Goal: Information Seeking & Learning: Learn about a topic

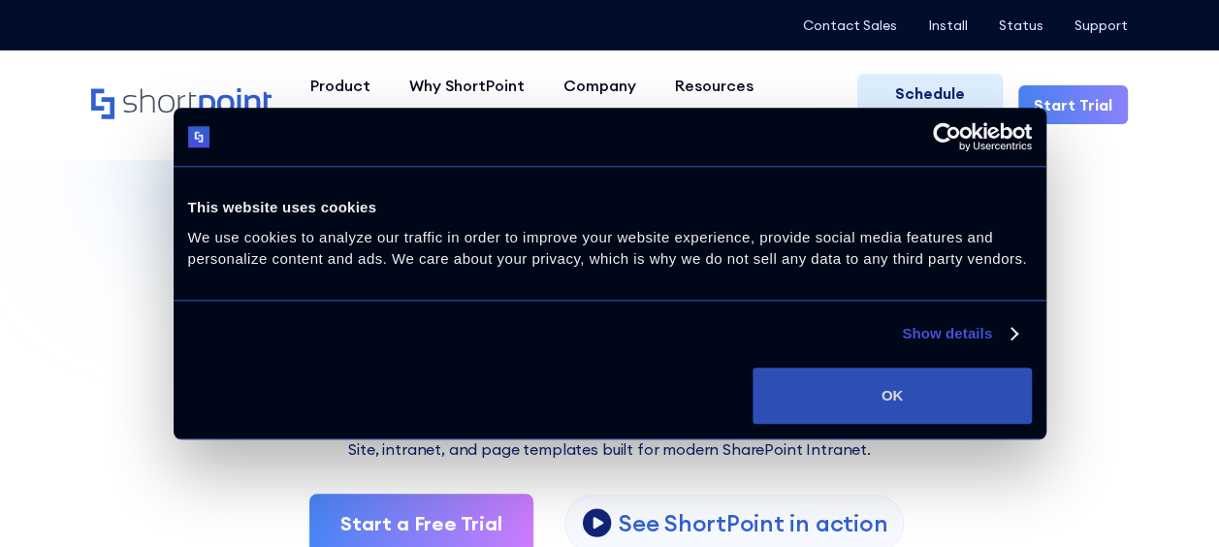
click at [873, 405] on button "OK" at bounding box center [891, 395] width 278 height 56
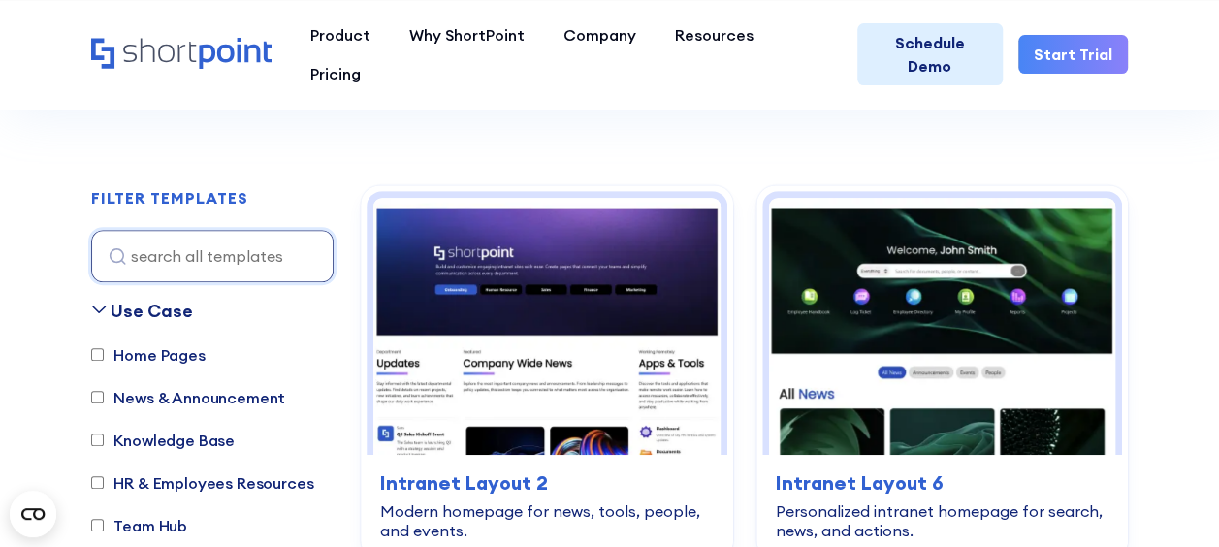
scroll to position [582, 0]
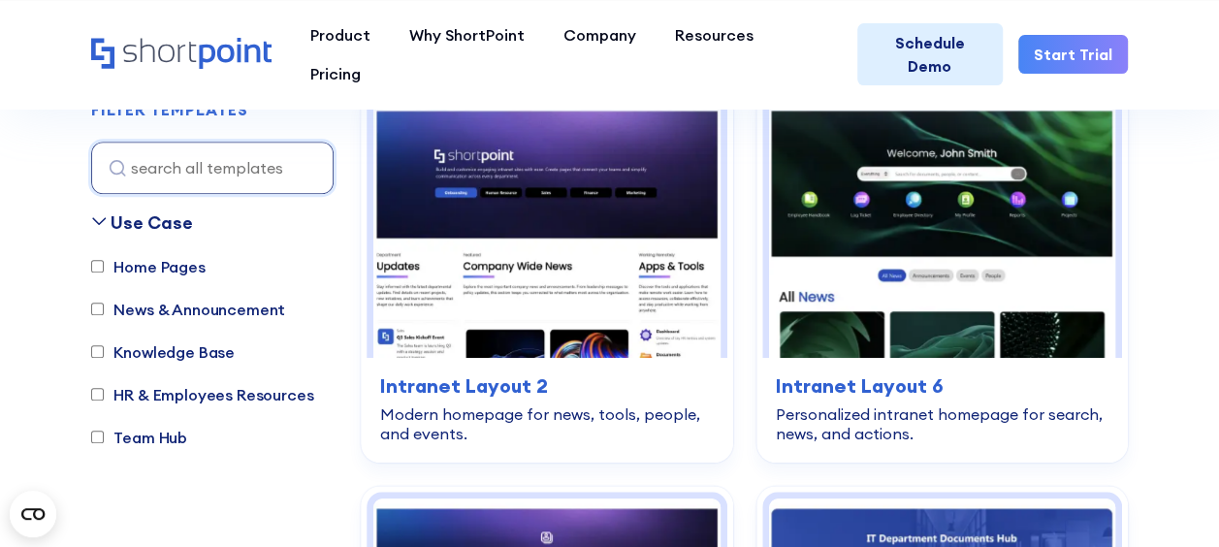
click at [97, 262] on input "Home Pages" at bounding box center [97, 267] width 13 height 13
checkbox input "true"
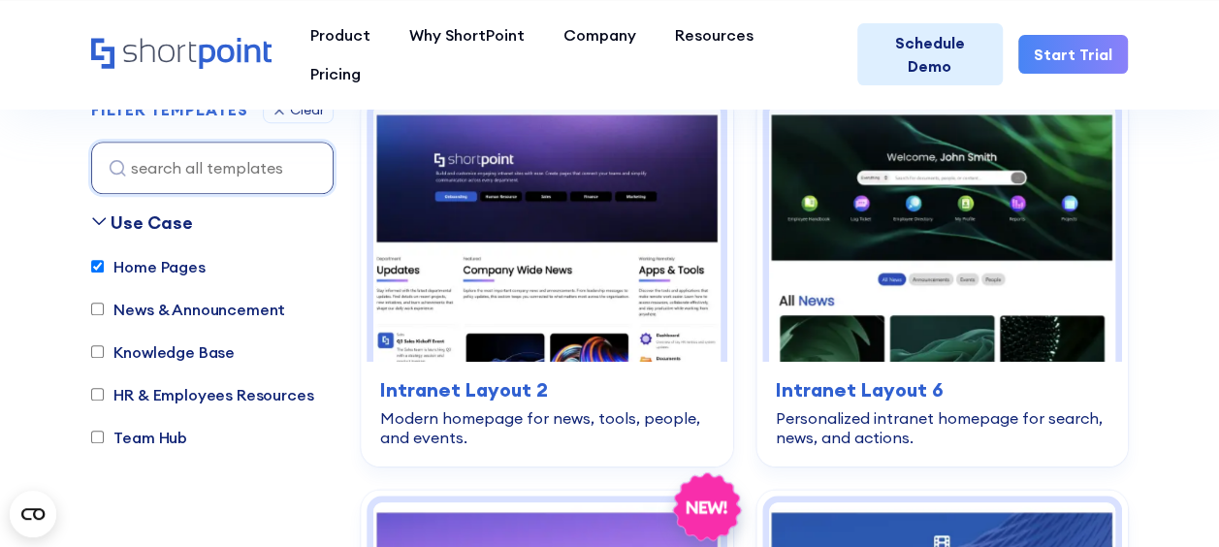
scroll to position [572, 0]
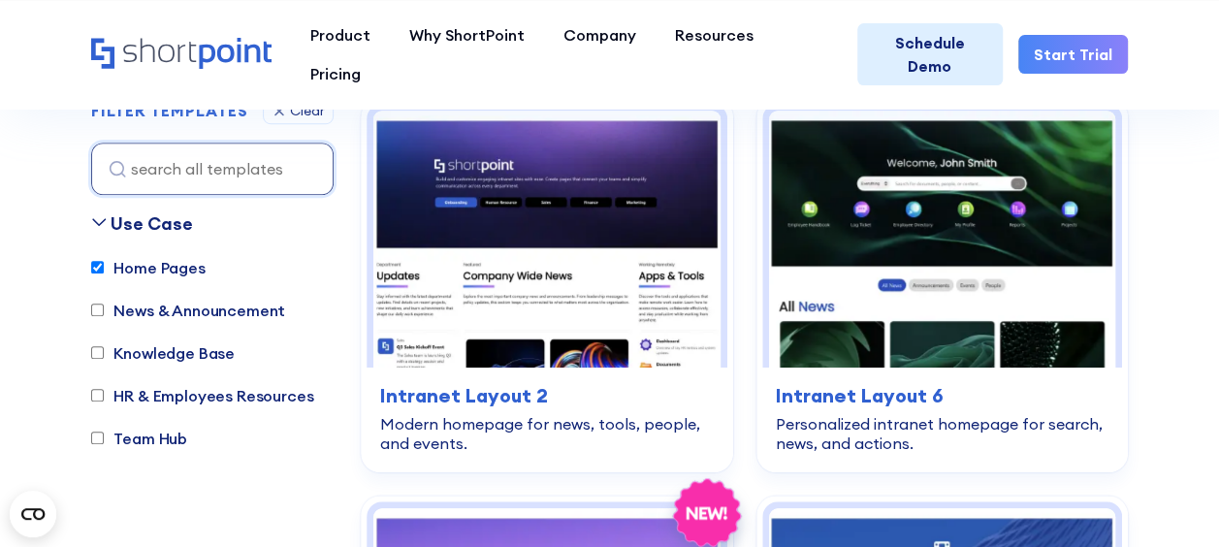
click at [100, 307] on input "News & Announcement" at bounding box center [97, 309] width 13 height 13
checkbox input "true"
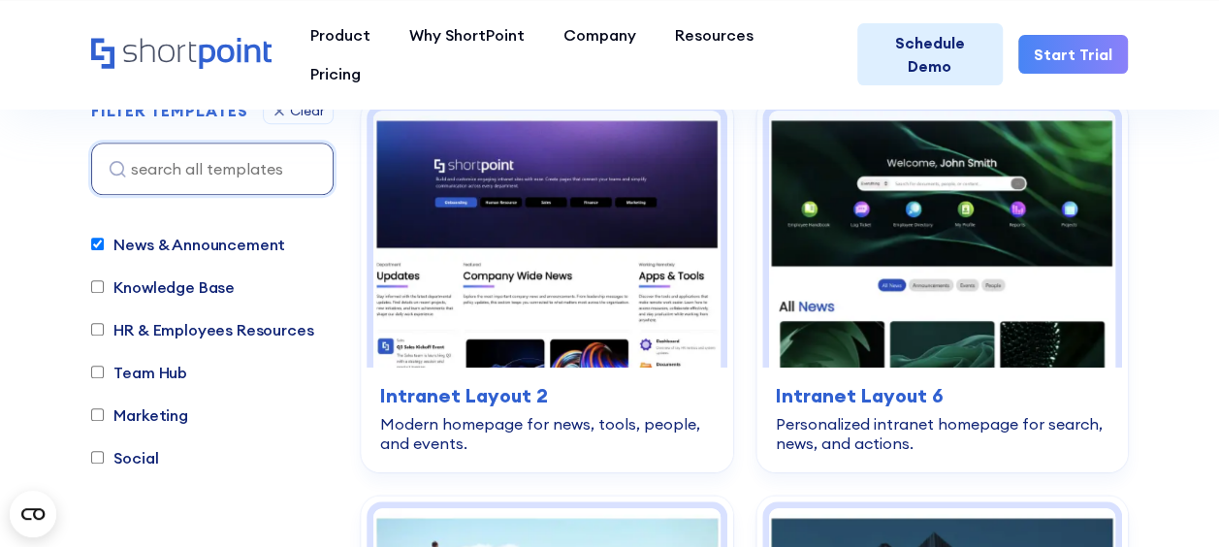
scroll to position [97, 0]
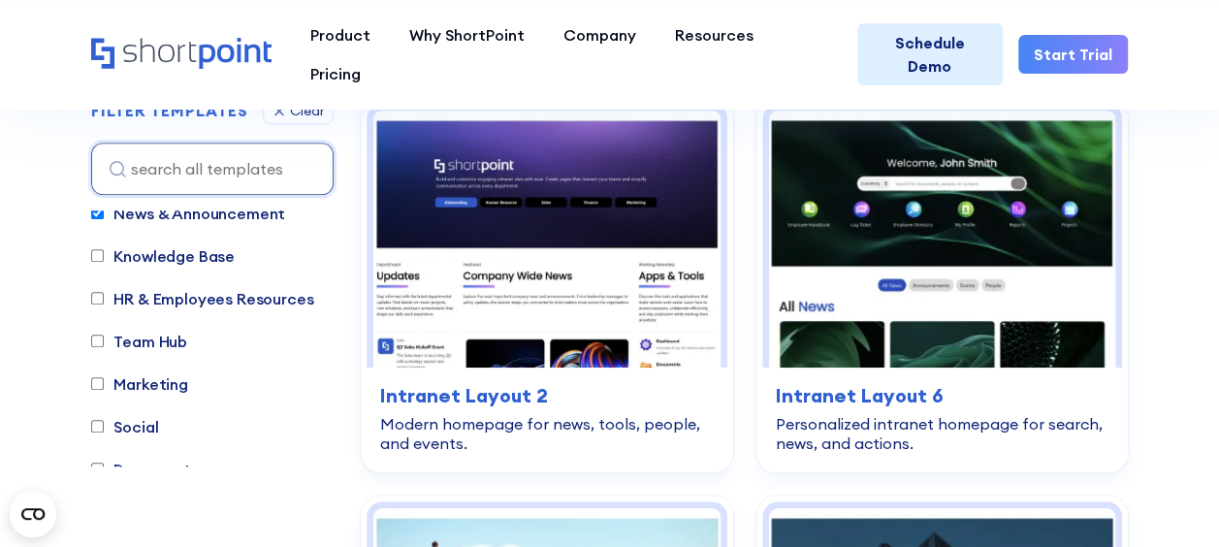
click at [99, 295] on input "HR & Employees Resources" at bounding box center [97, 298] width 13 height 13
checkbox input "true"
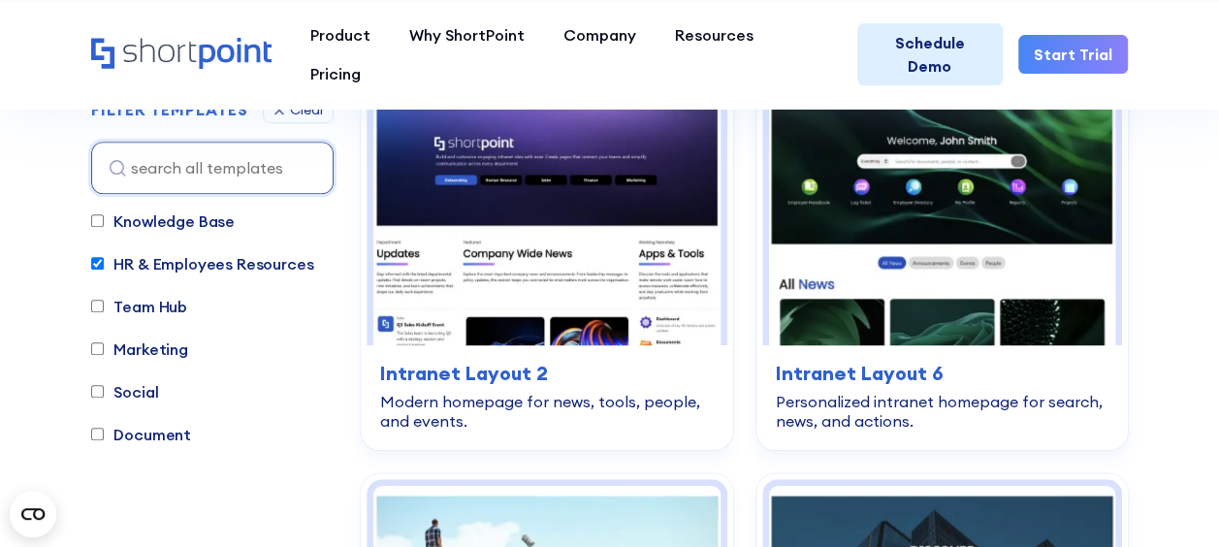
scroll to position [578, 0]
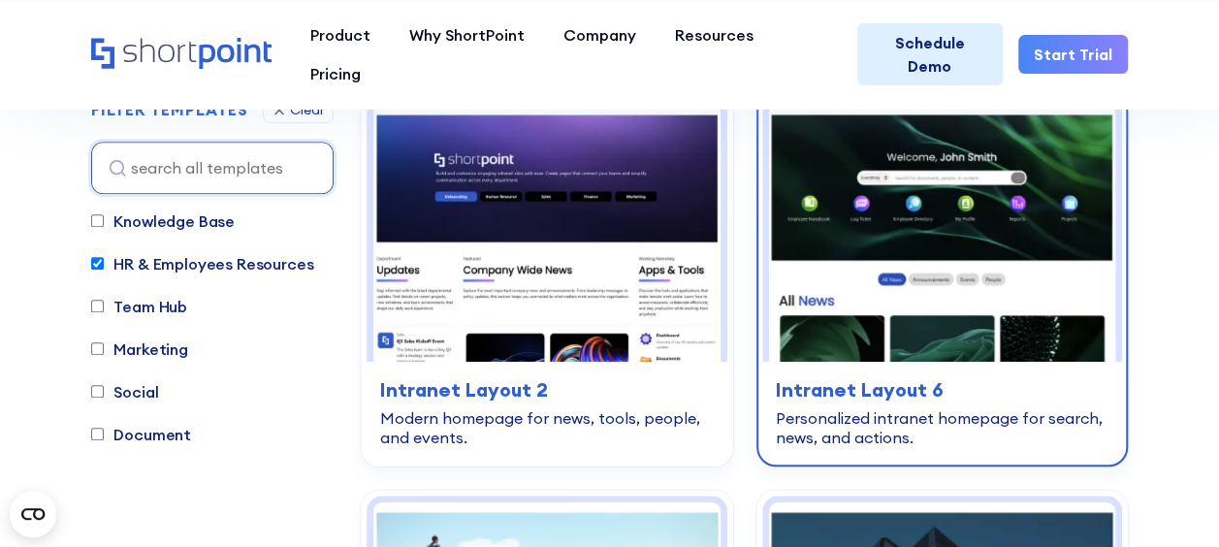
click at [959, 159] on img at bounding box center [942, 233] width 346 height 257
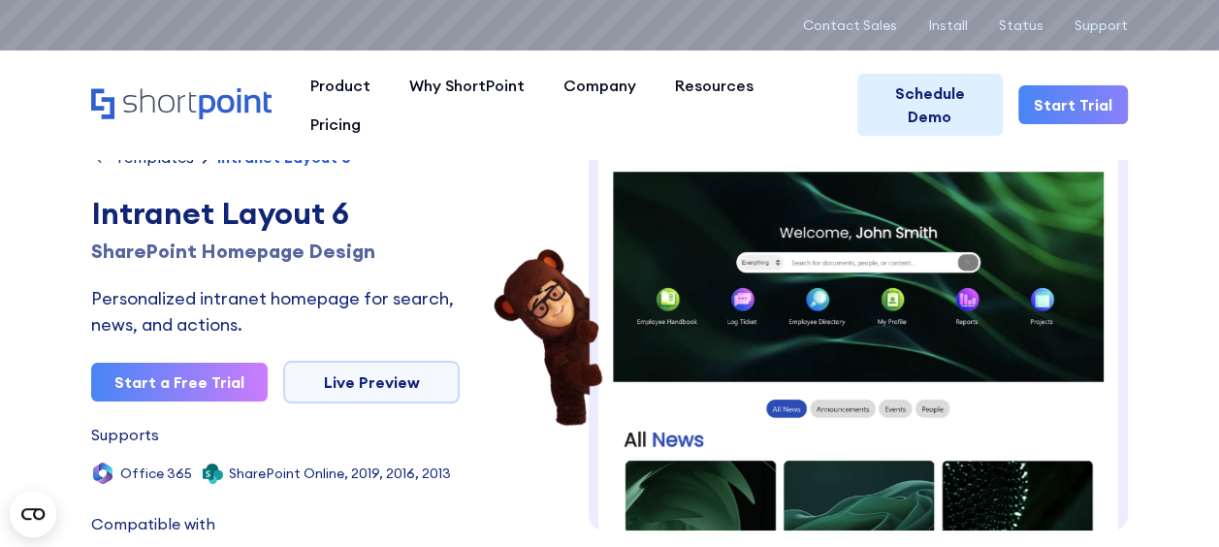
click at [180, 155] on div "Templates" at bounding box center [153, 157] width 79 height 16
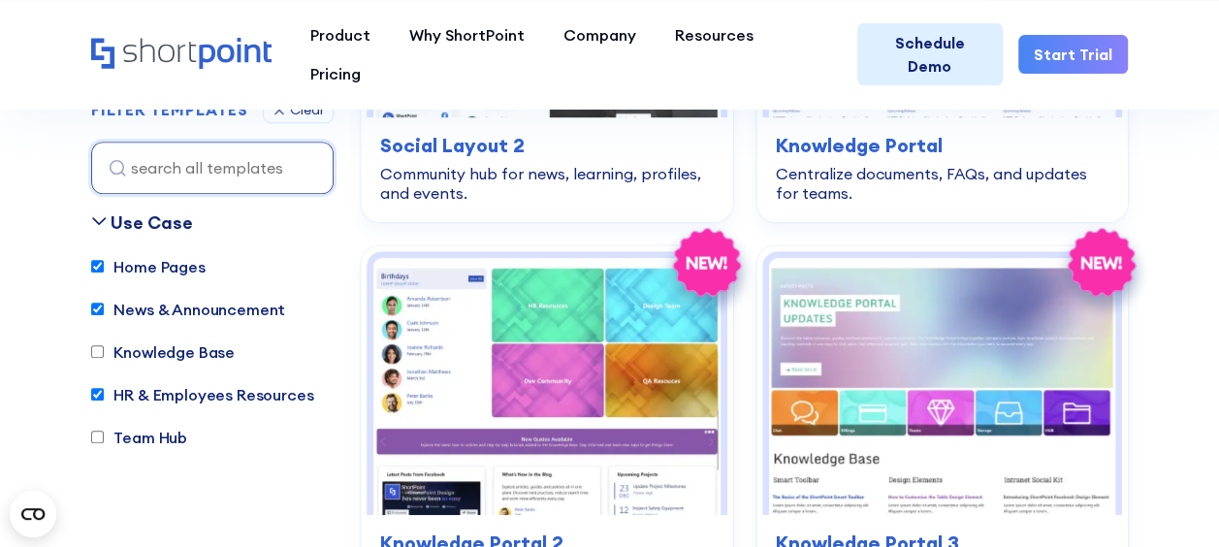
scroll to position [7853, 0]
